Goal: Check status

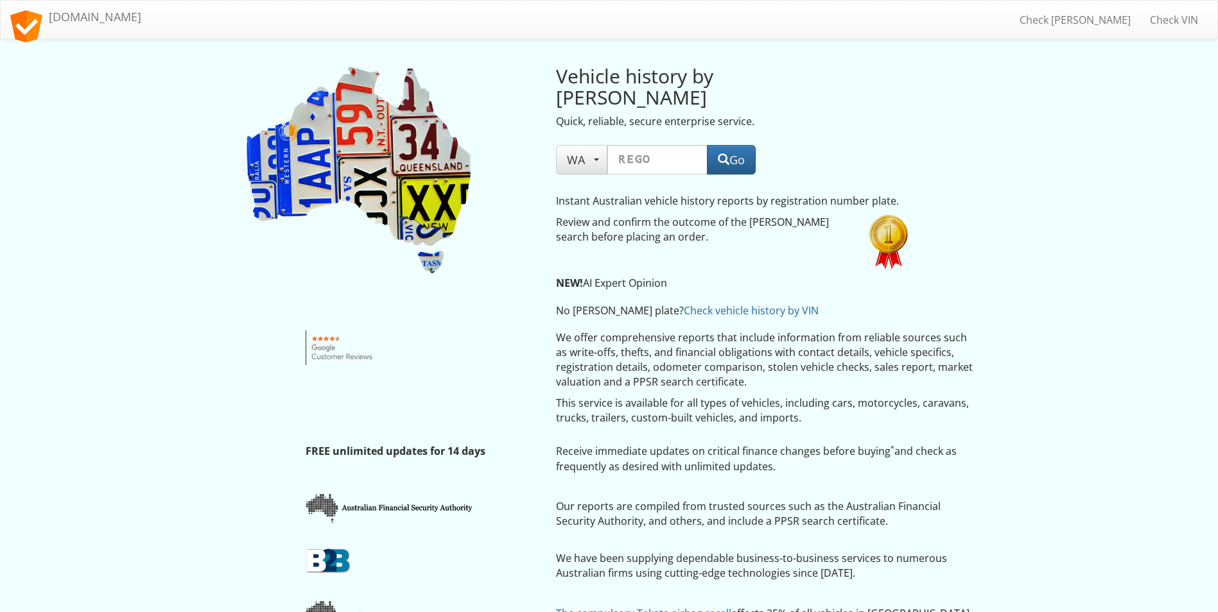
click at [632, 145] on input "text" at bounding box center [657, 160] width 100 height 30
click at [740, 145] on button "Go" at bounding box center [731, 160] width 49 height 30
click at [625, 145] on input "n284" at bounding box center [657, 160] width 100 height 30
type input "n.284"
click at [725, 153] on span "button" at bounding box center [724, 159] width 12 height 12
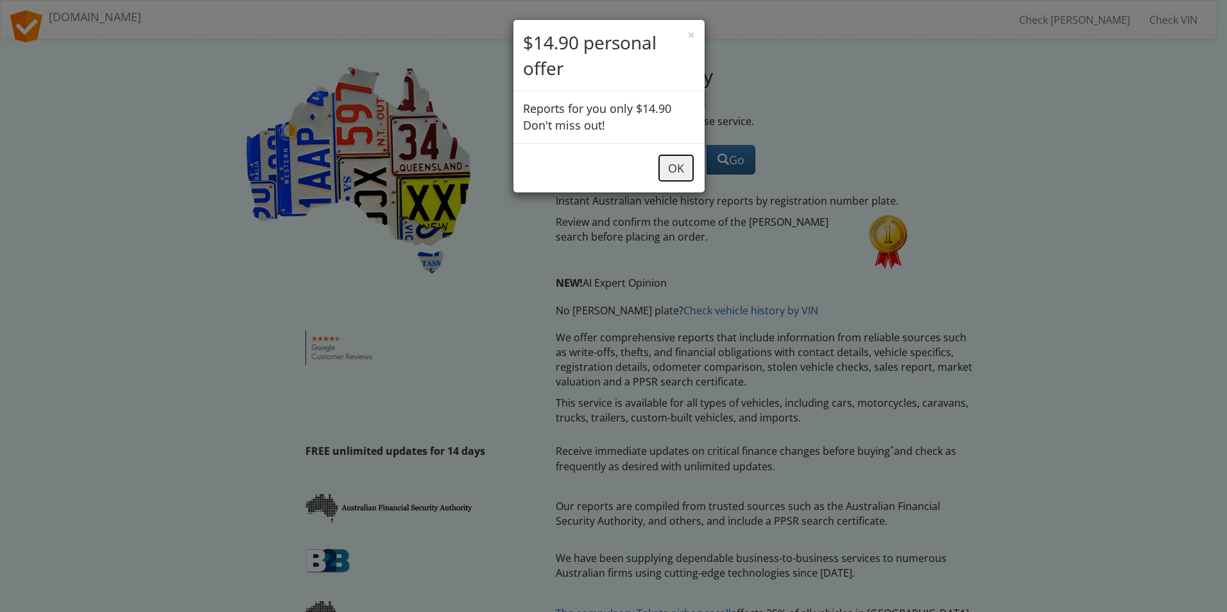
click at [675, 169] on button "OK" at bounding box center [676, 168] width 38 height 30
